Goal: Find specific page/section: Find specific page/section

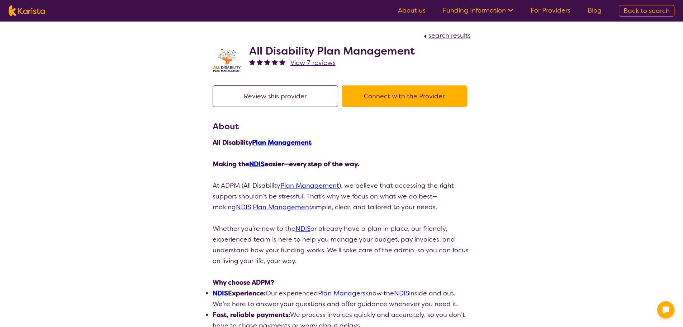
click at [542, 9] on link "For Providers" at bounding box center [551, 10] width 40 height 9
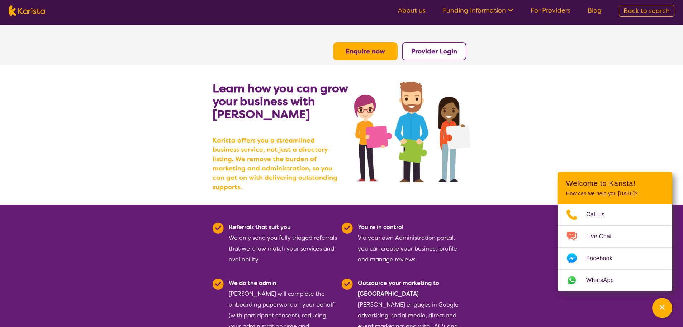
click at [418, 54] on b "Provider Login" at bounding box center [434, 51] width 46 height 9
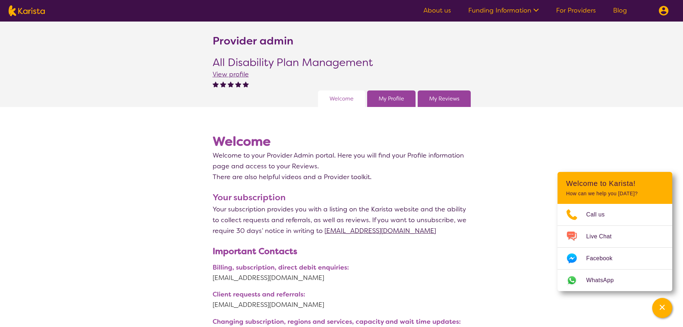
click at [446, 100] on link "My Reviews" at bounding box center [444, 98] width 30 height 11
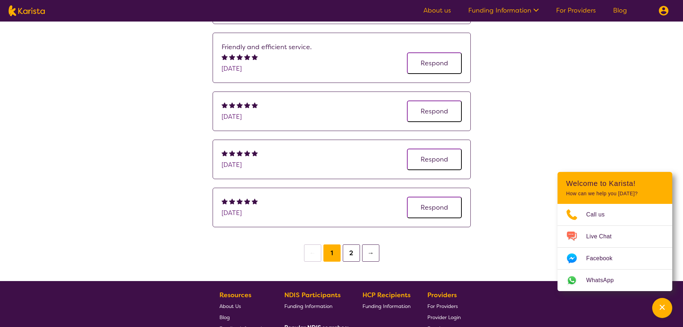
scroll to position [215, 0]
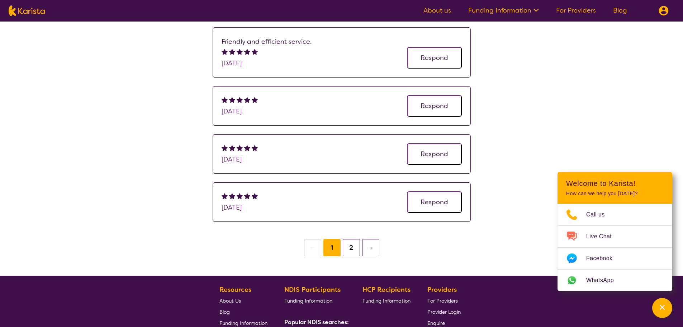
click at [353, 247] on button "2" at bounding box center [351, 247] width 17 height 17
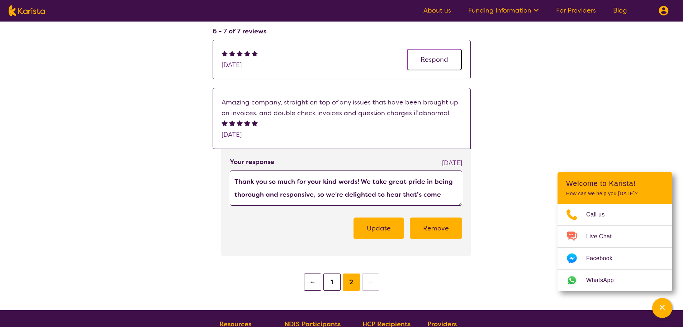
scroll to position [144, 0]
